Goal: Check status

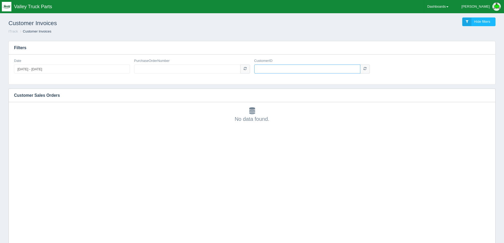
click at [278, 70] on input "CustomerID" at bounding box center [307, 69] width 106 height 9
type input "5361"
click at [158, 69] on input "PurchaseOrderNumber" at bounding box center [187, 69] width 106 height 9
paste input "5012074514"
type input "5012074514"
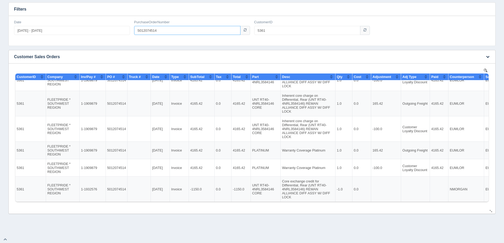
scroll to position [39, 0]
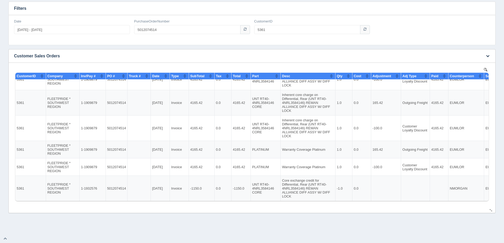
click at [15, 208] on div "No data found." at bounding box center [252, 138] width 476 height 150
